Goal: Check status: Check status

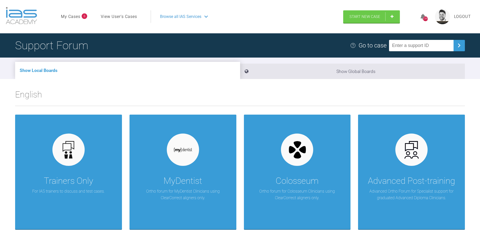
click at [75, 17] on link "My Cases" at bounding box center [70, 16] width 19 height 7
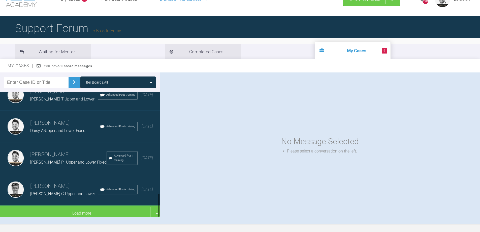
scroll to position [25, 0]
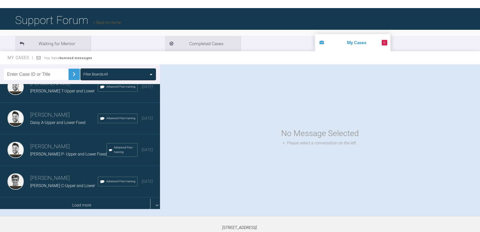
click at [78, 203] on div "Load more" at bounding box center [82, 205] width 164 height 16
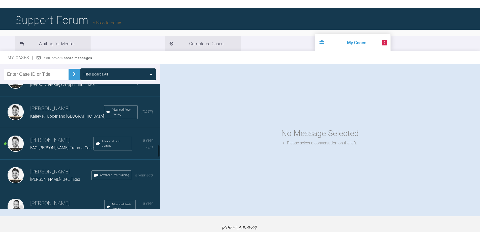
scroll to position [647, 0]
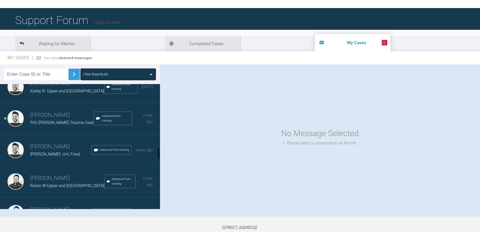
click at [52, 151] on span "[PERSON_NAME]- U+L Fixed" at bounding box center [55, 153] width 50 height 5
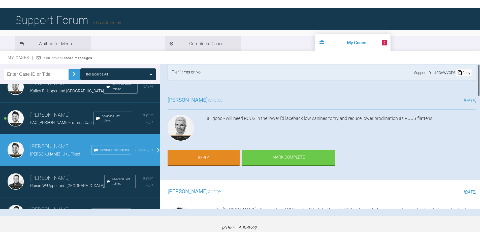
scroll to position [0, 0]
